Goal: Check status: Check status

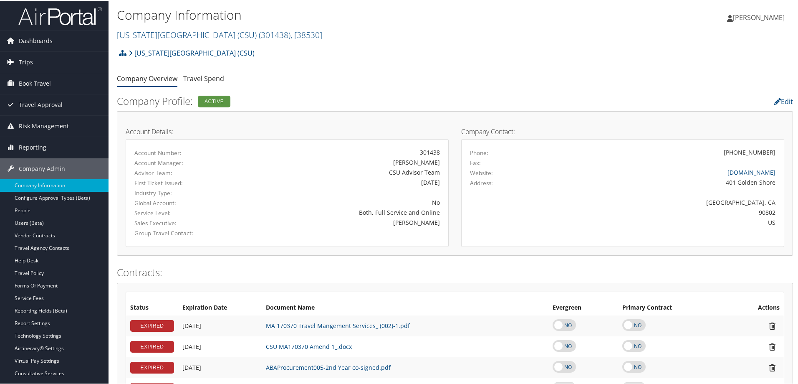
click at [21, 59] on span "Trips" at bounding box center [26, 61] width 14 height 21
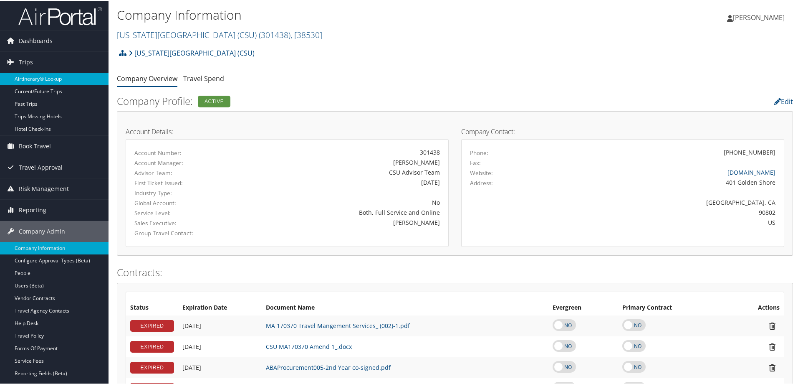
click at [38, 77] on link "Airtinerary® Lookup" at bounding box center [54, 78] width 109 height 13
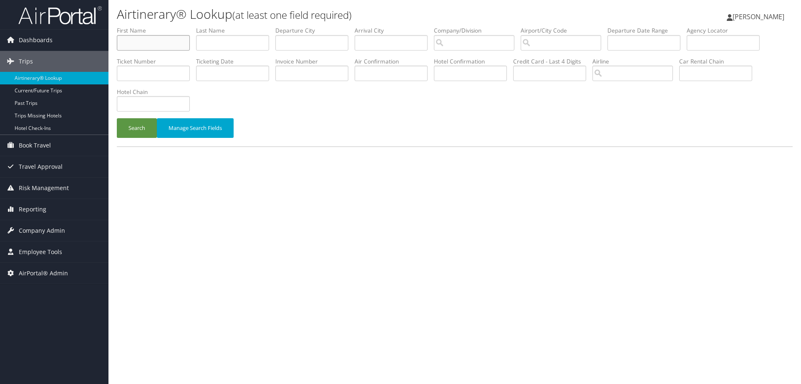
click at [174, 39] on input "text" at bounding box center [153, 42] width 73 height 15
type input "gregory"
type input "schmidt"
click at [117, 118] on button "Search" at bounding box center [137, 128] width 40 height 20
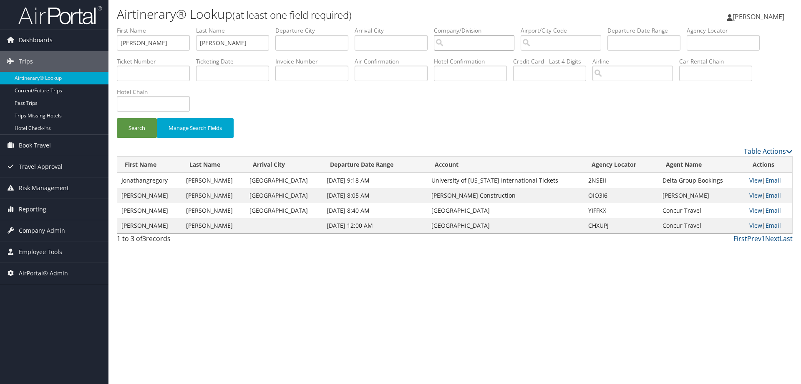
click at [469, 38] on input "search" at bounding box center [474, 42] width 81 height 15
click at [754, 227] on link "View" at bounding box center [756, 225] width 13 height 8
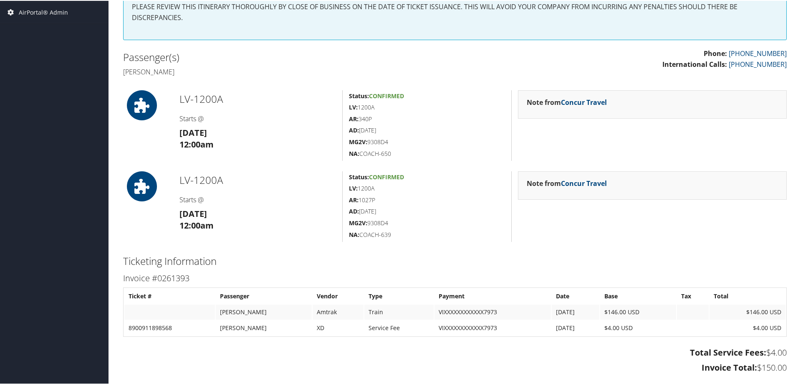
scroll to position [36, 0]
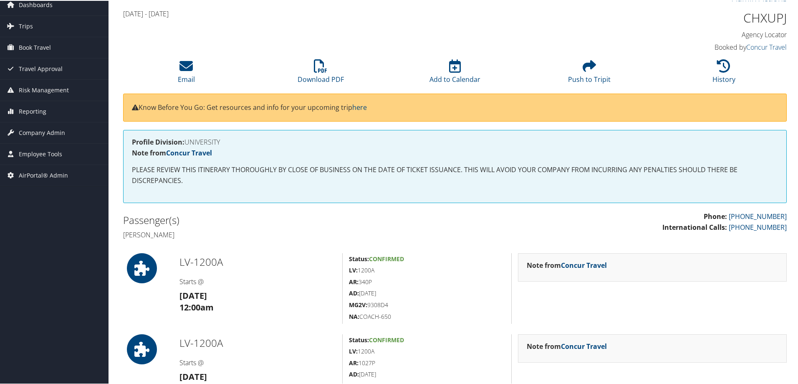
click at [769, 17] on h1 "CHXUPJ" at bounding box center [708, 17] width 157 height 18
copy h1 "CHXUPJ"
